Goal: Task Accomplishment & Management: Complete application form

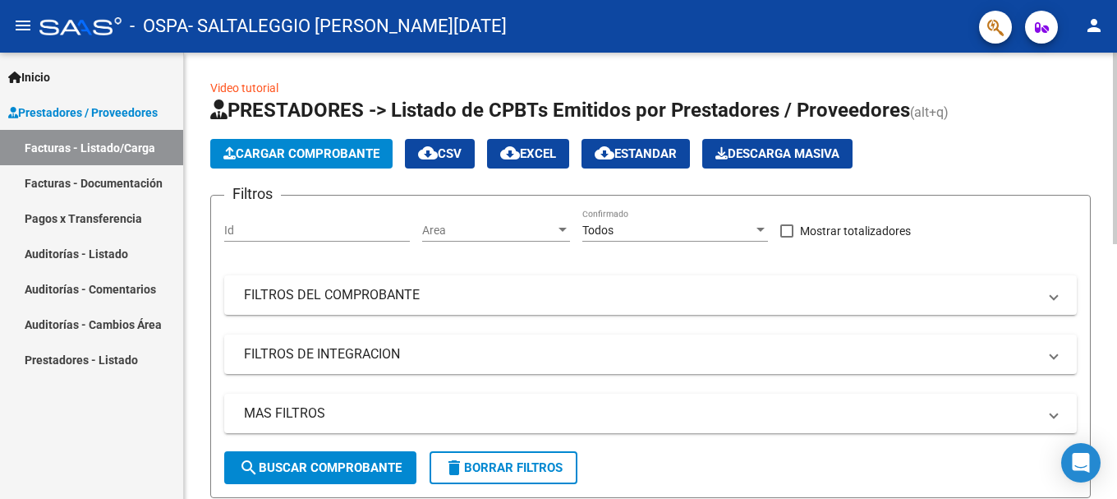
click at [303, 151] on span "Cargar Comprobante" at bounding box center [301, 153] width 156 height 15
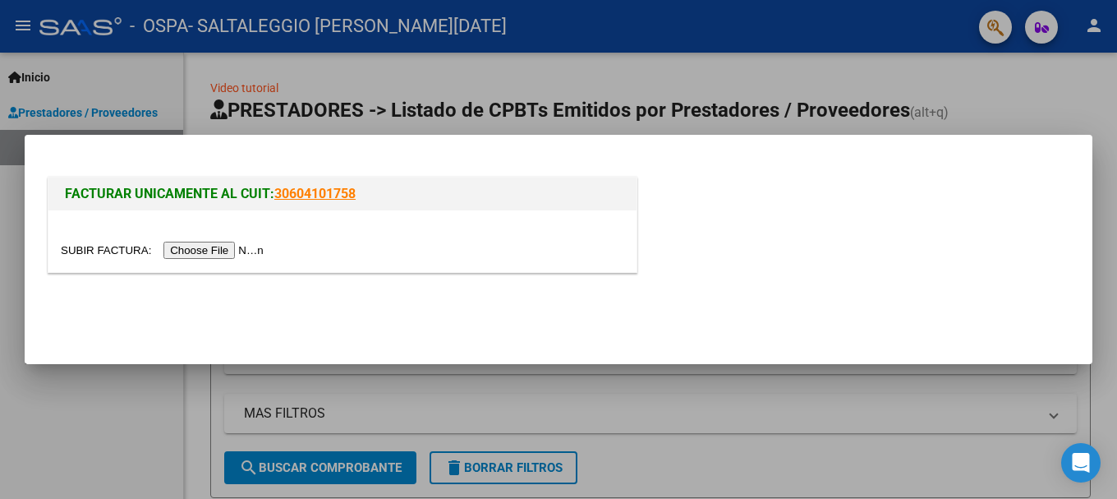
click at [190, 252] on input "file" at bounding box center [165, 250] width 208 height 17
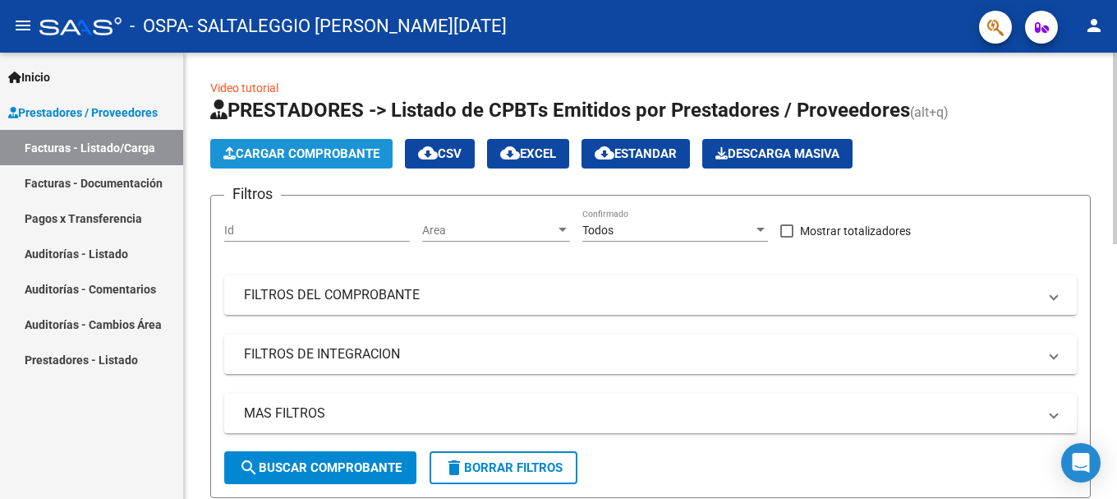
click at [321, 159] on span "Cargar Comprobante" at bounding box center [301, 153] width 156 height 15
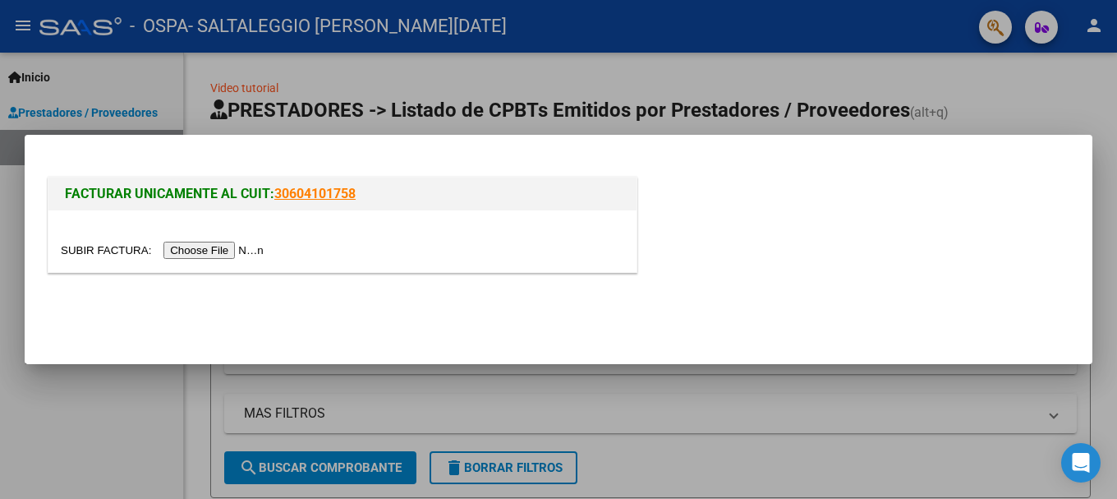
click at [184, 254] on input "file" at bounding box center [165, 250] width 208 height 17
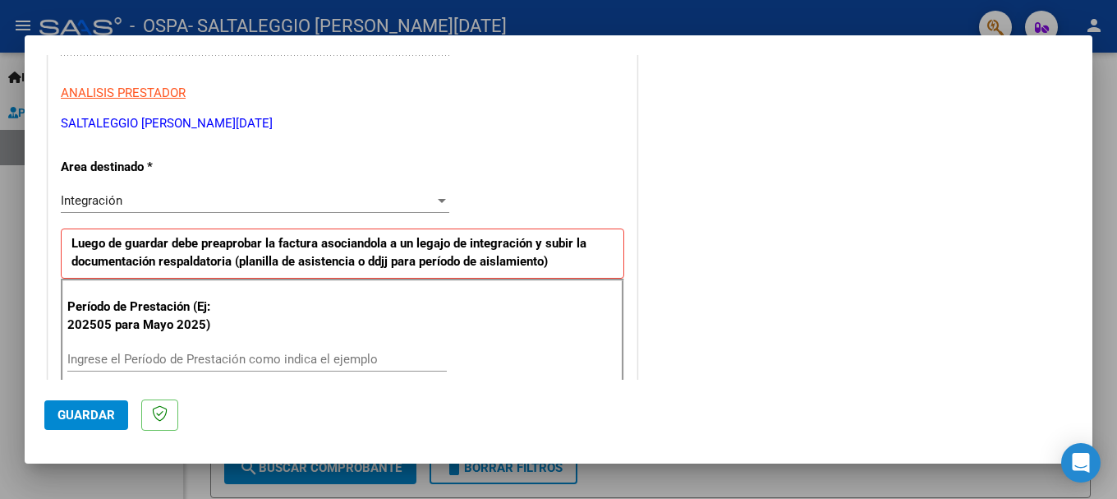
scroll to position [329, 0]
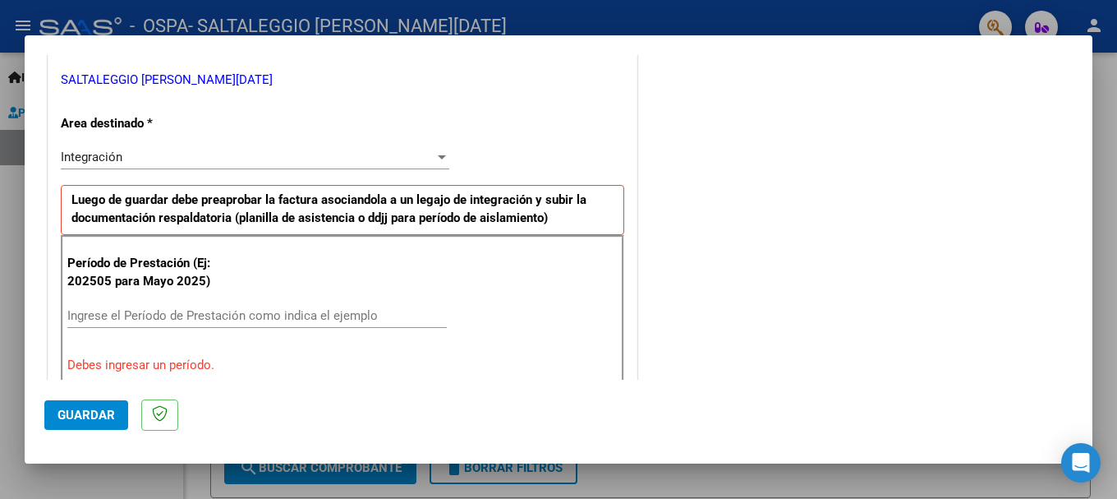
click at [85, 315] on input "Ingrese el Período de Prestación como indica el ejemplo" at bounding box center [257, 315] width 380 height 15
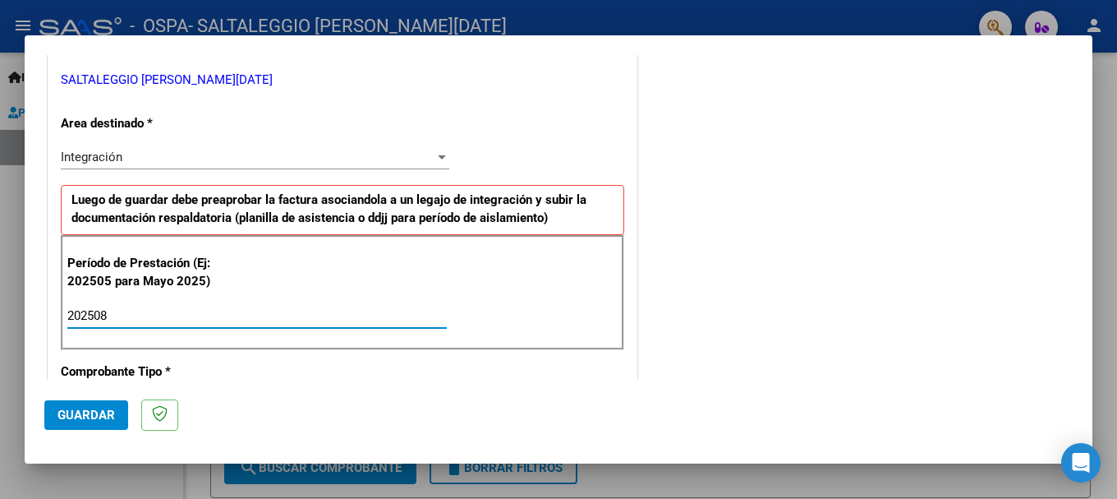
type input "202508"
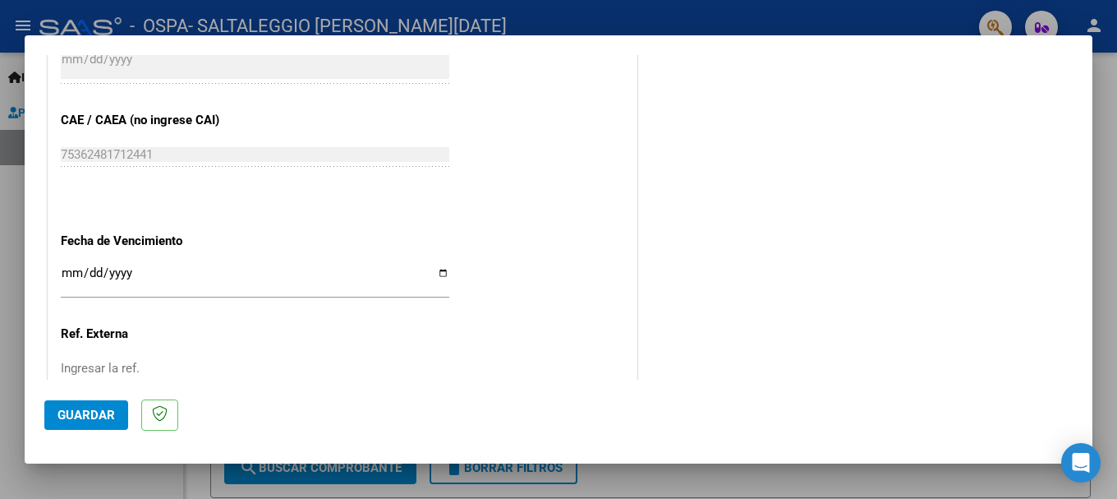
scroll to position [957, 0]
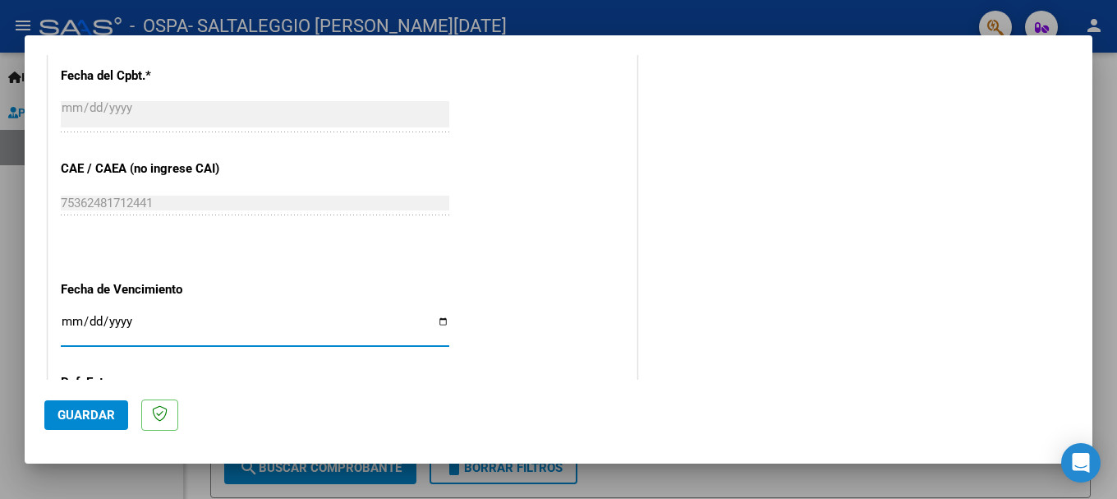
click at [435, 319] on input "Ingresar la fecha" at bounding box center [255, 328] width 389 height 26
type input "2025-09-19"
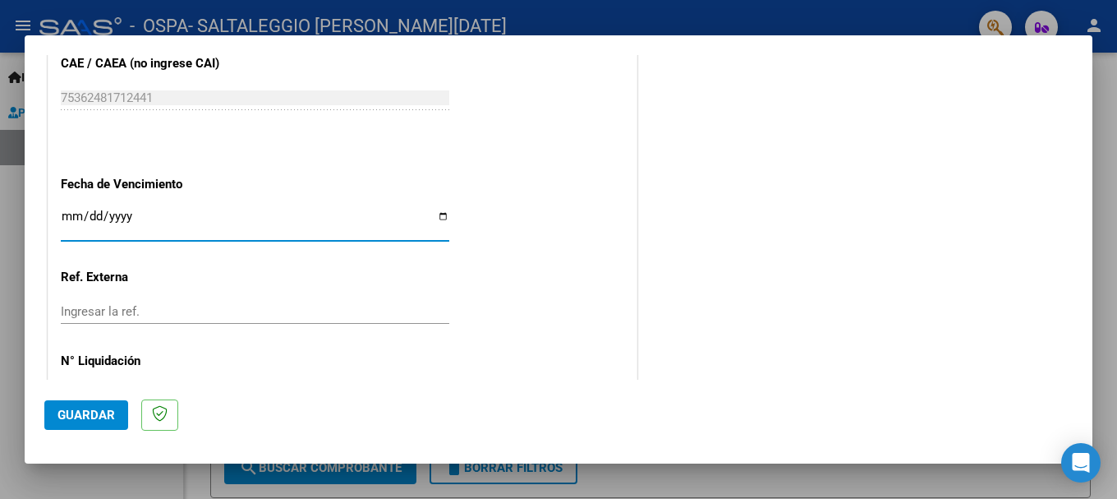
scroll to position [1122, 0]
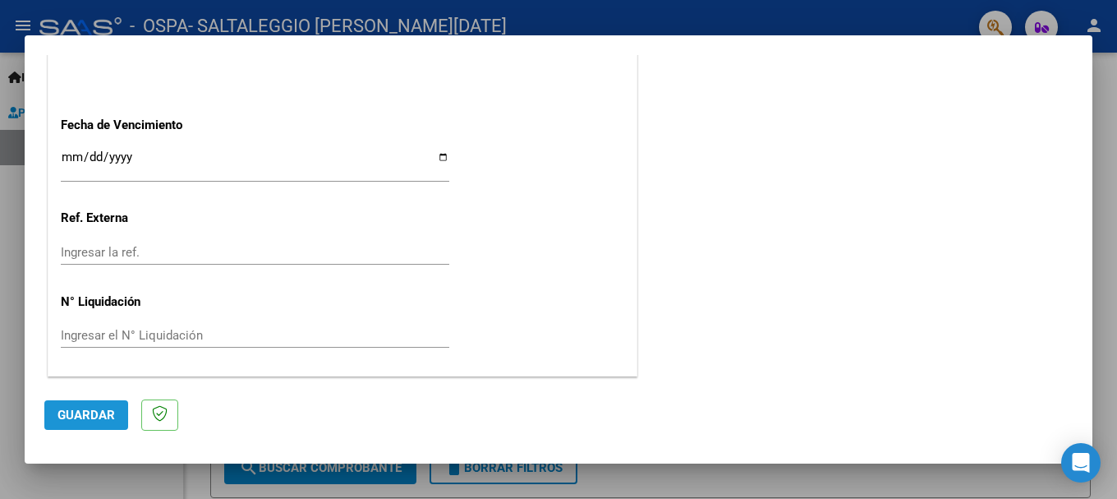
click at [94, 408] on span "Guardar" at bounding box center [87, 415] width 58 height 15
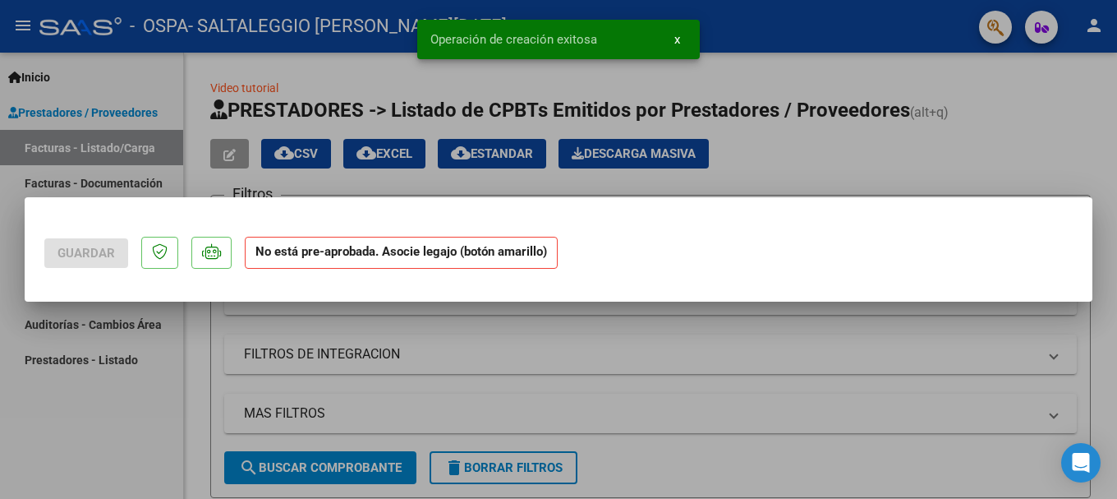
scroll to position [0, 0]
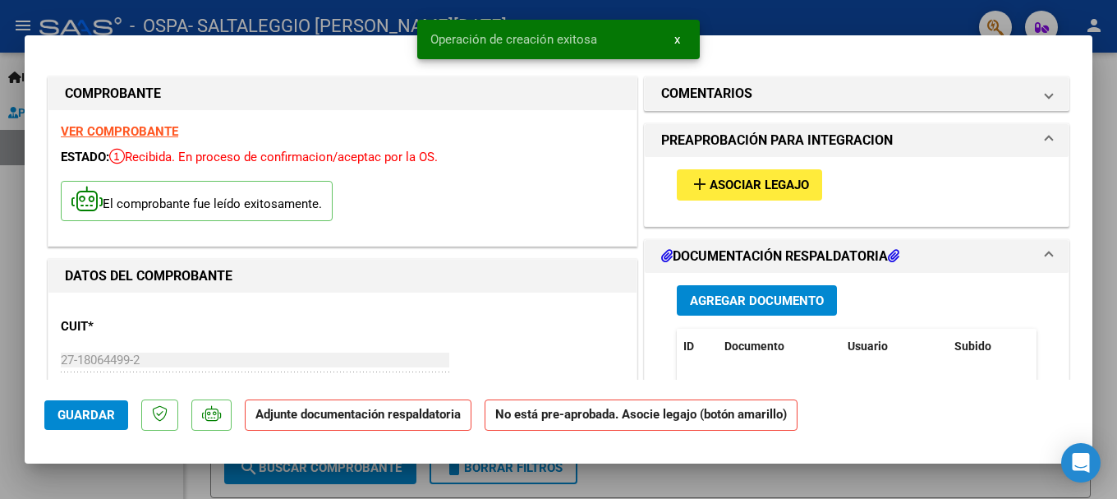
click at [716, 186] on span "Asociar Legajo" at bounding box center [759, 185] width 99 height 15
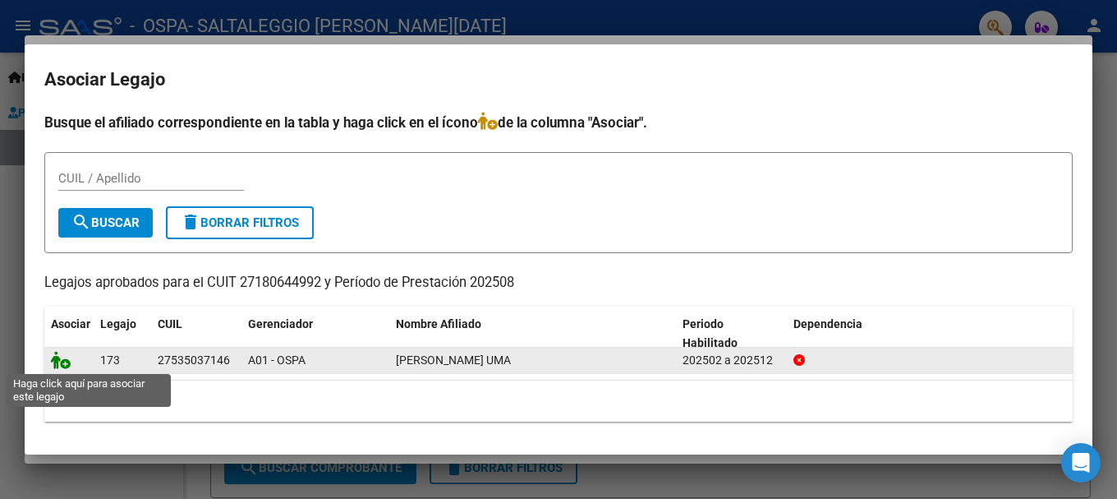
click at [58, 357] on icon at bounding box center [61, 360] width 20 height 18
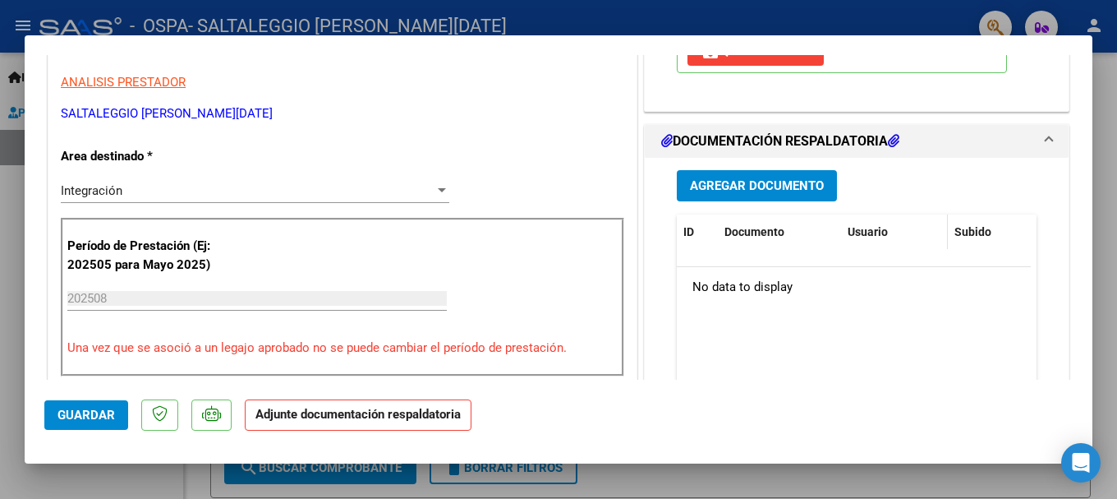
scroll to position [329, 0]
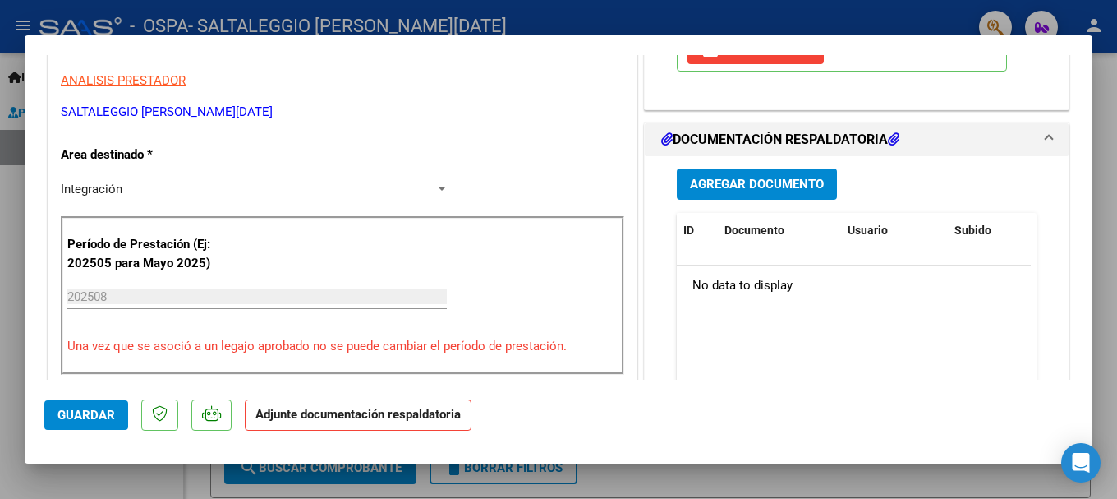
click at [779, 184] on span "Agregar Documento" at bounding box center [757, 184] width 134 height 15
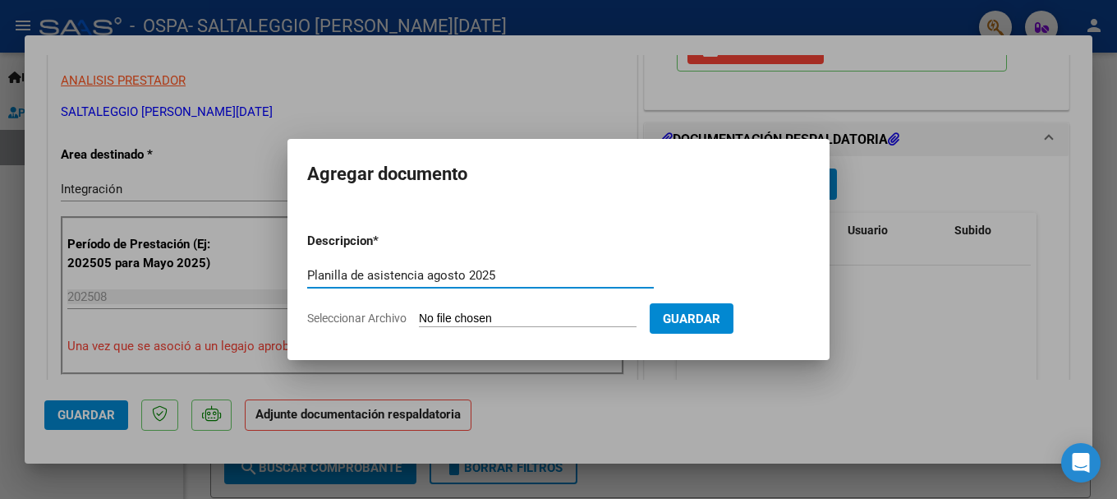
type input "Planilla de asistencia agosto 2025"
click at [501, 316] on input "Seleccionar Archivo" at bounding box center [528, 319] width 218 height 16
type input "C:\fakepath\Planilla de asistencia agosto 2025.pdf"
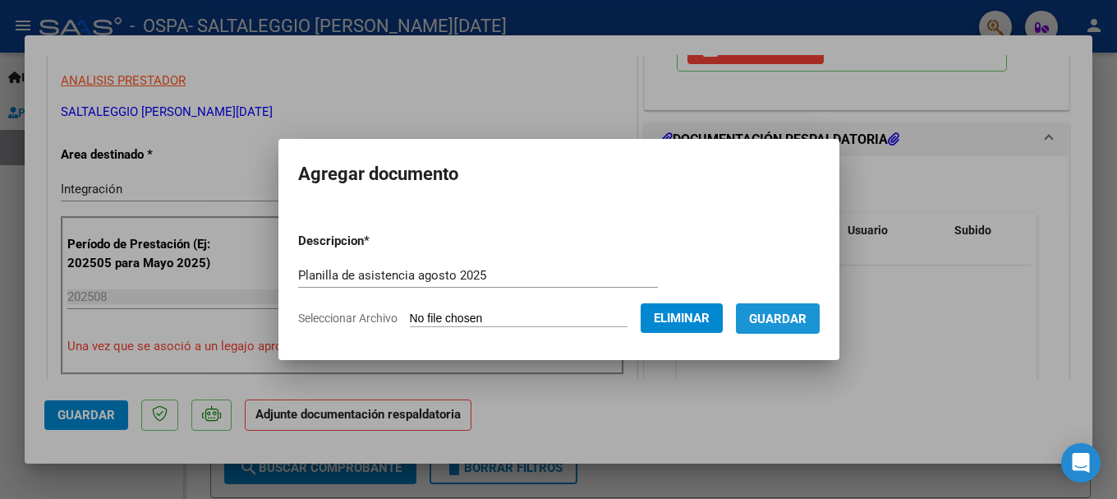
click at [800, 320] on span "Guardar" at bounding box center [778, 318] width 58 height 15
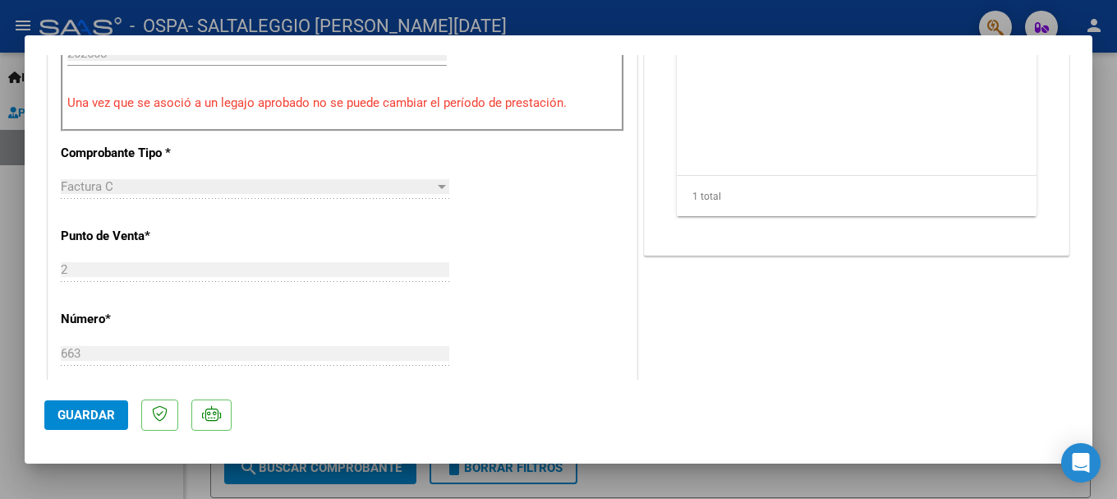
scroll to position [575, 0]
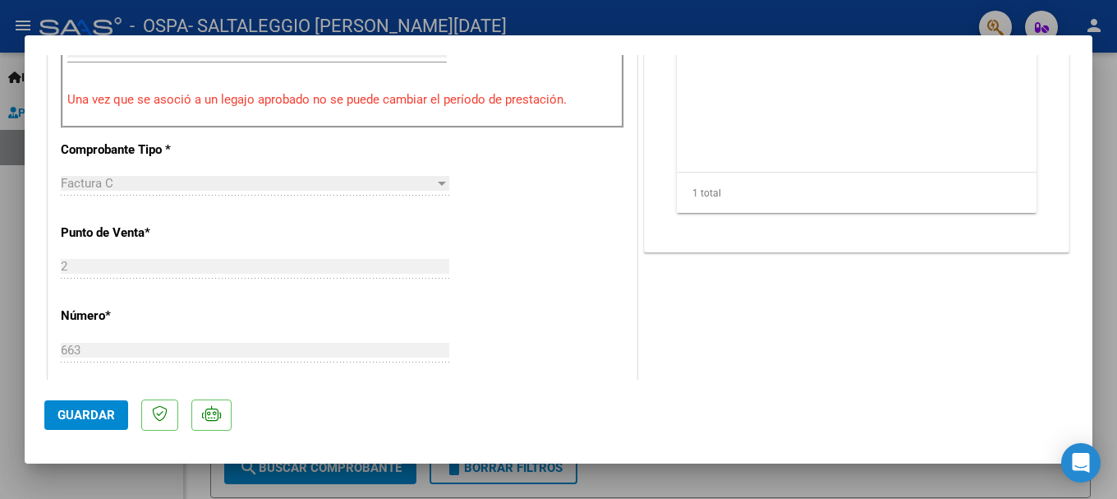
click at [99, 403] on button "Guardar" at bounding box center [86, 415] width 84 height 30
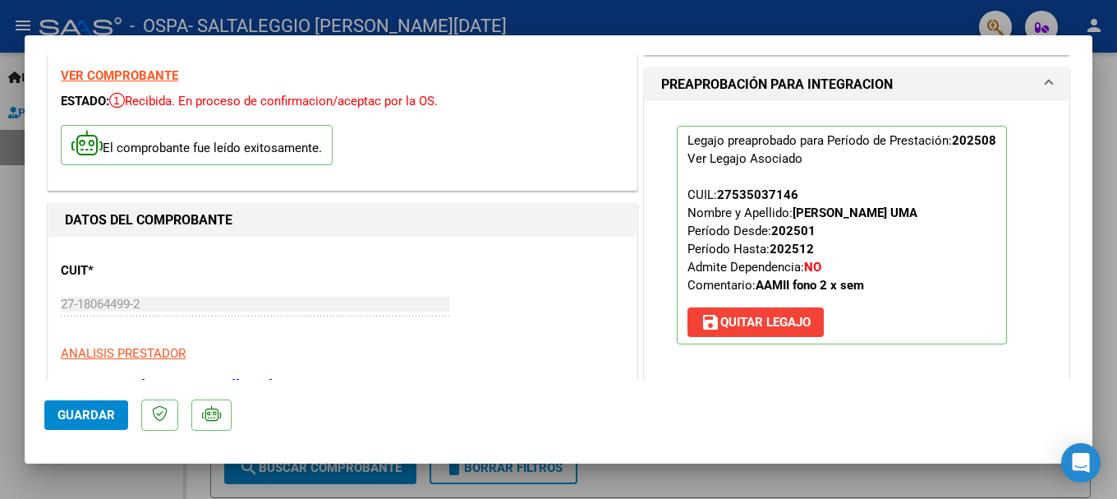
scroll to position [0, 0]
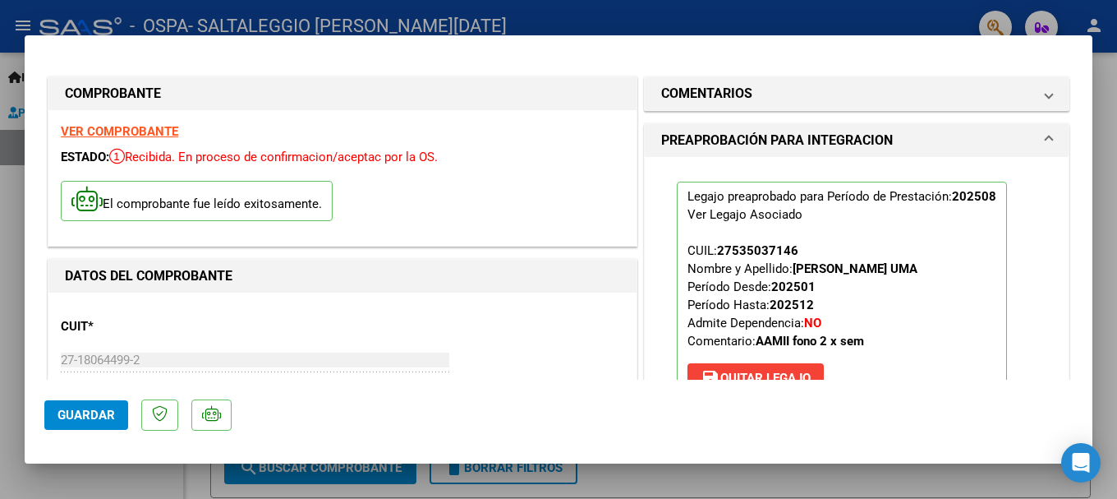
click at [1089, 23] on div at bounding box center [558, 249] width 1117 height 499
